Goal: Task Accomplishment & Management: Manage account settings

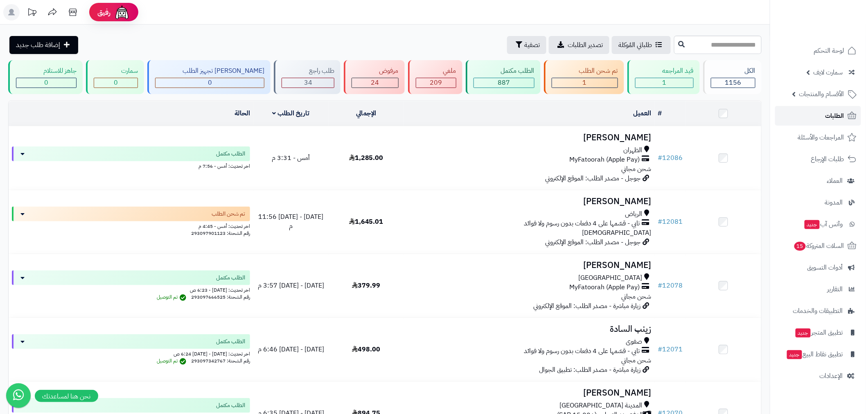
click at [831, 115] on span "الطلبات" at bounding box center [834, 115] width 19 height 11
click at [835, 112] on span "الطلبات" at bounding box center [834, 115] width 19 height 11
